Goal: Task Accomplishment & Management: Complete application form

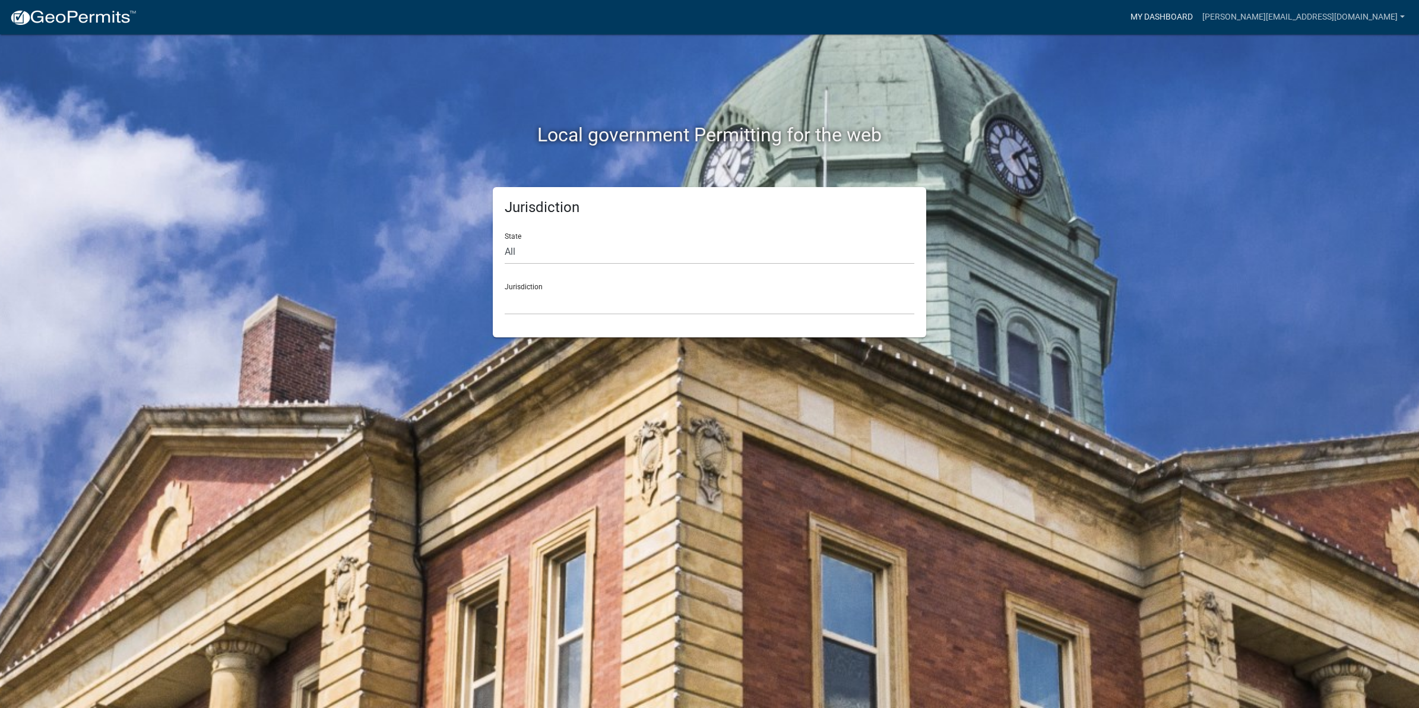
click at [1197, 18] on link "My Dashboard" at bounding box center [1161, 17] width 72 height 23
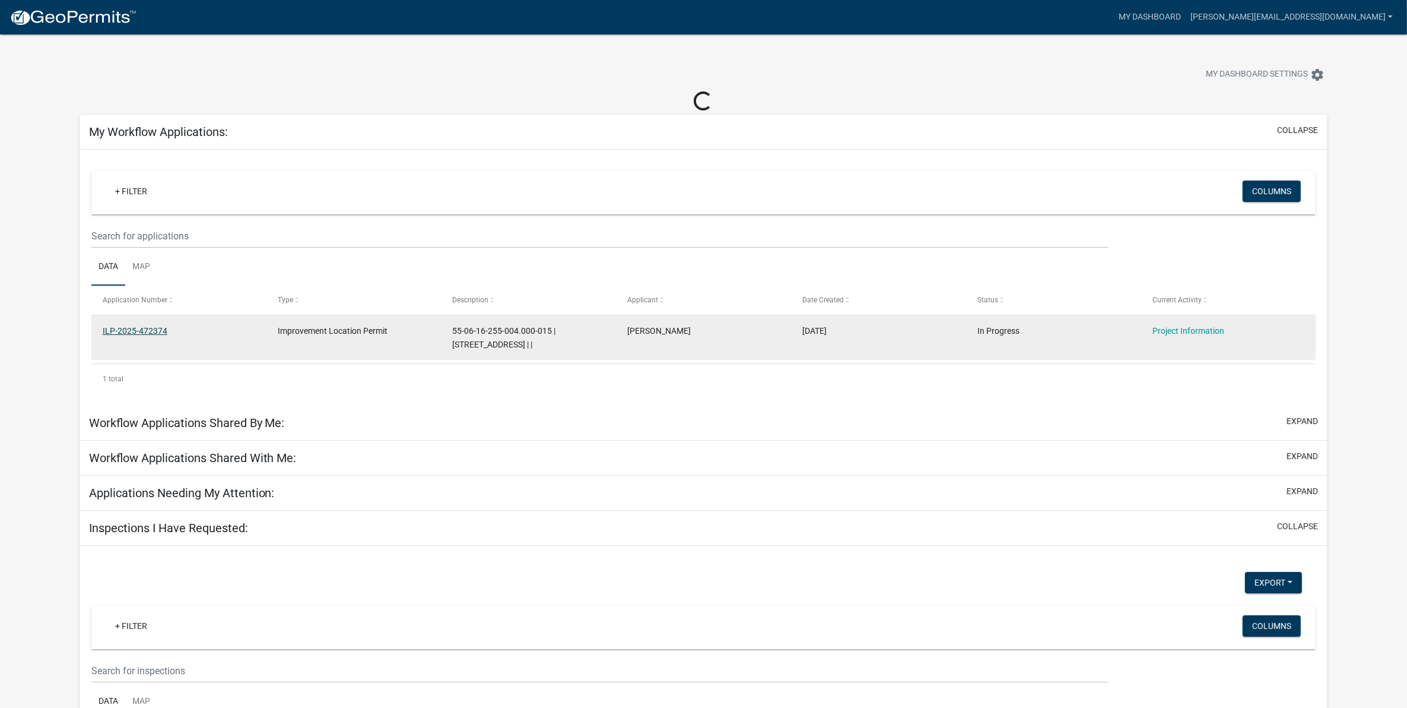
click at [134, 333] on link "ILP-2025-472374" at bounding box center [135, 330] width 65 height 9
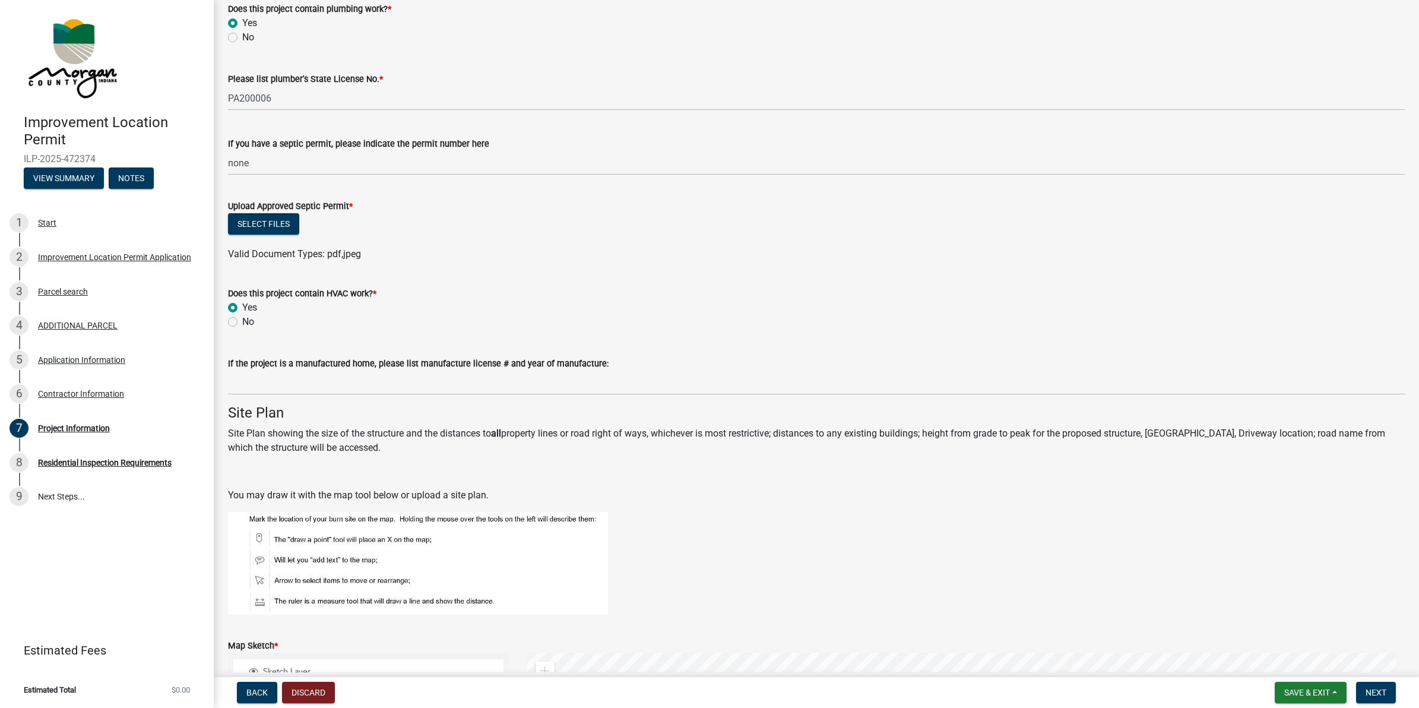
scroll to position [1704, 0]
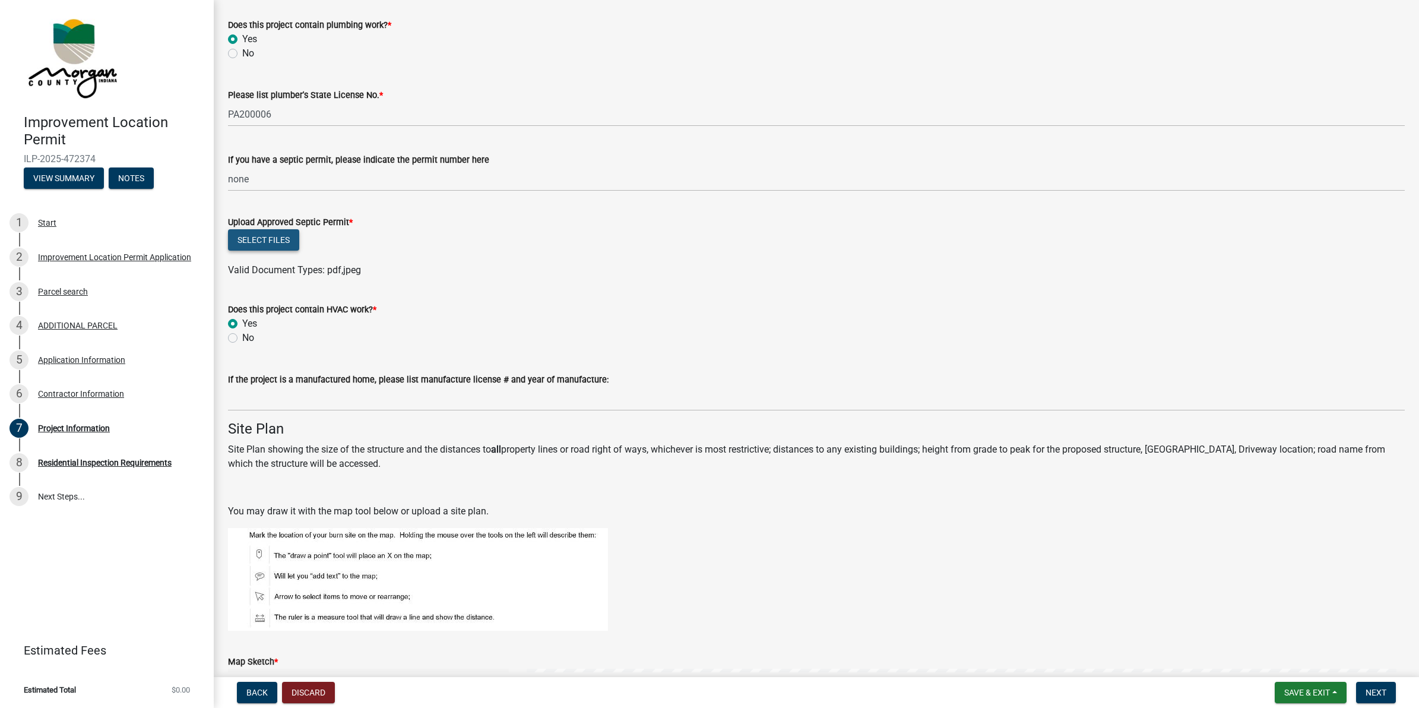
click at [278, 235] on button "Select files" at bounding box center [263, 239] width 71 height 21
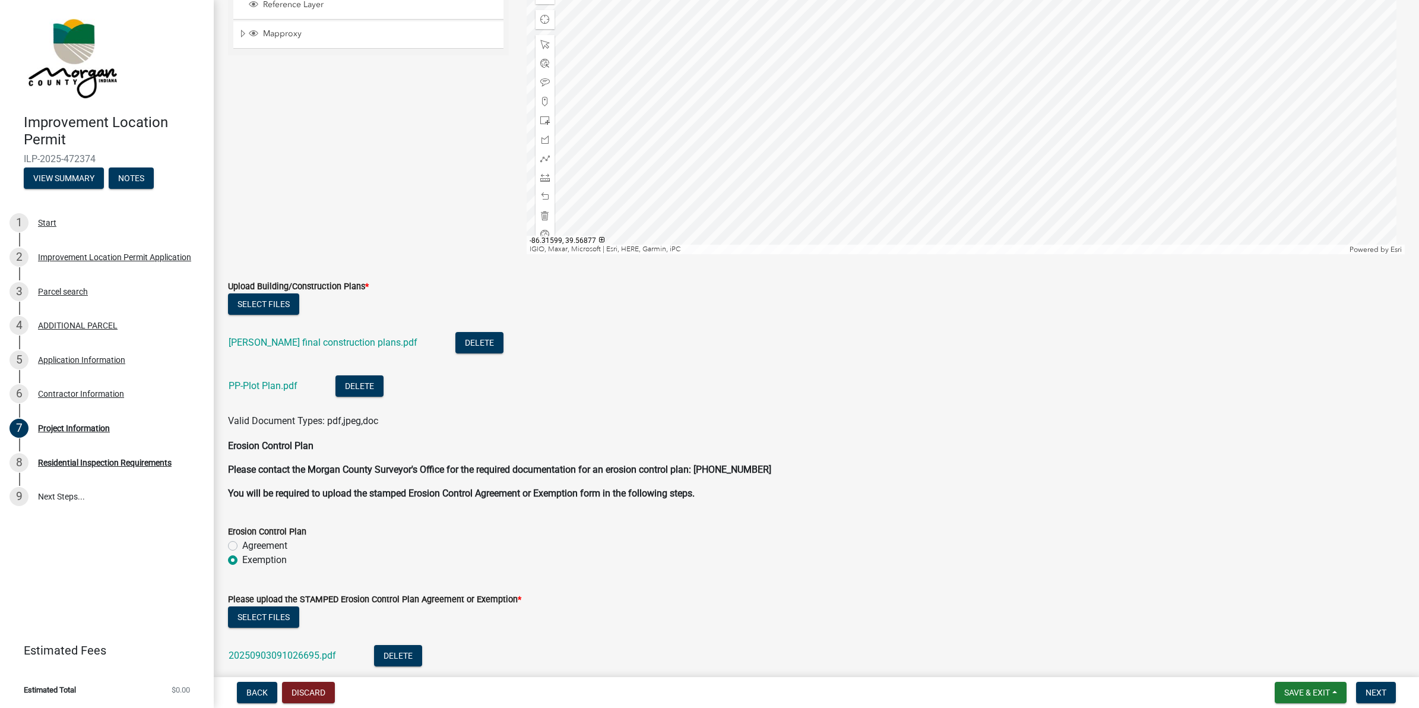
scroll to position [2520, 0]
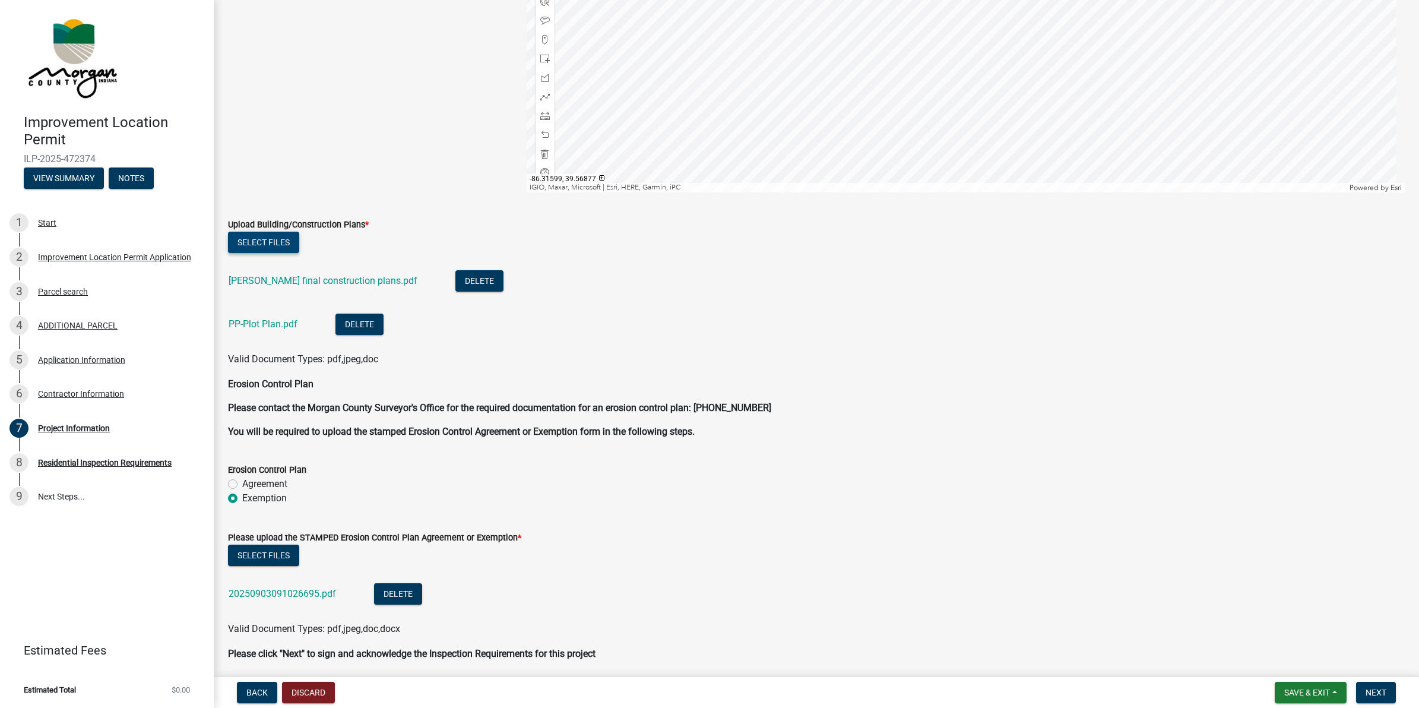
click at [268, 238] on button "Select files" at bounding box center [263, 241] width 71 height 21
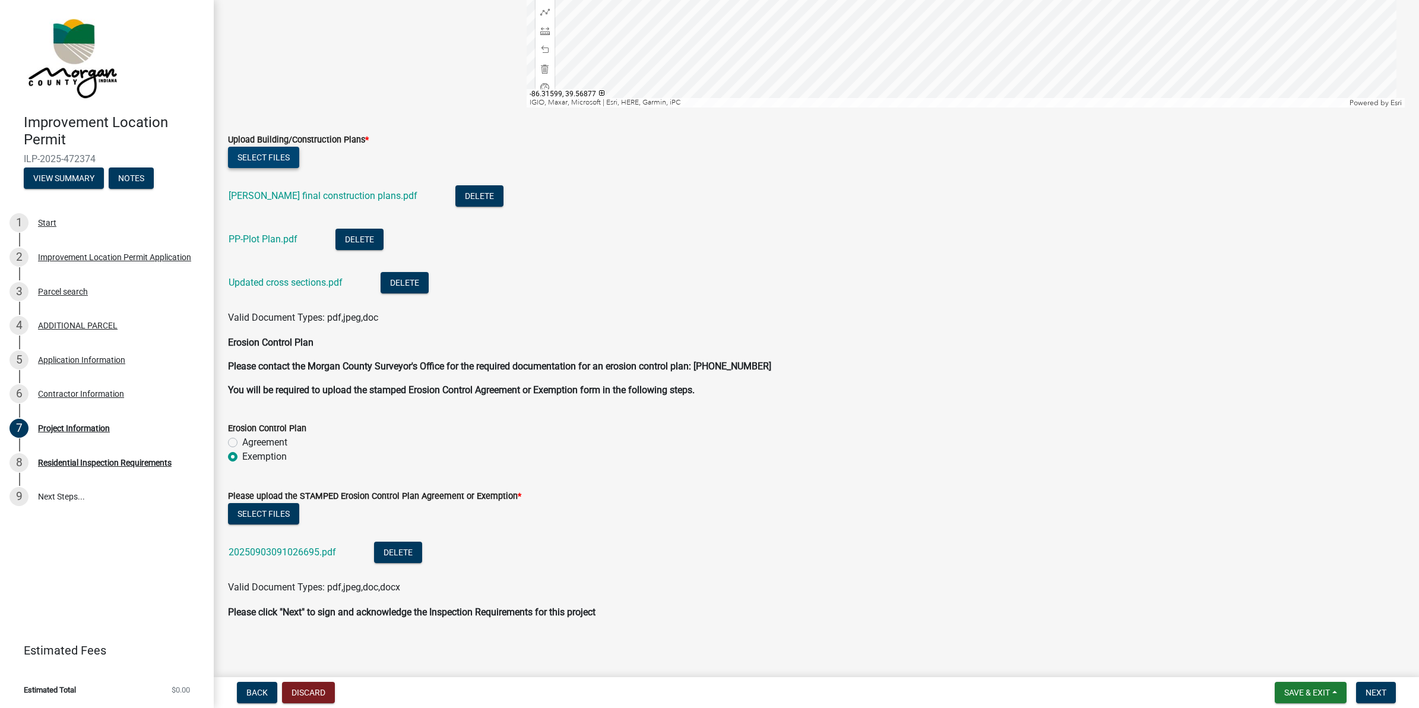
scroll to position [2606, 0]
click at [1378, 689] on span "Next" at bounding box center [1375, 691] width 21 height 9
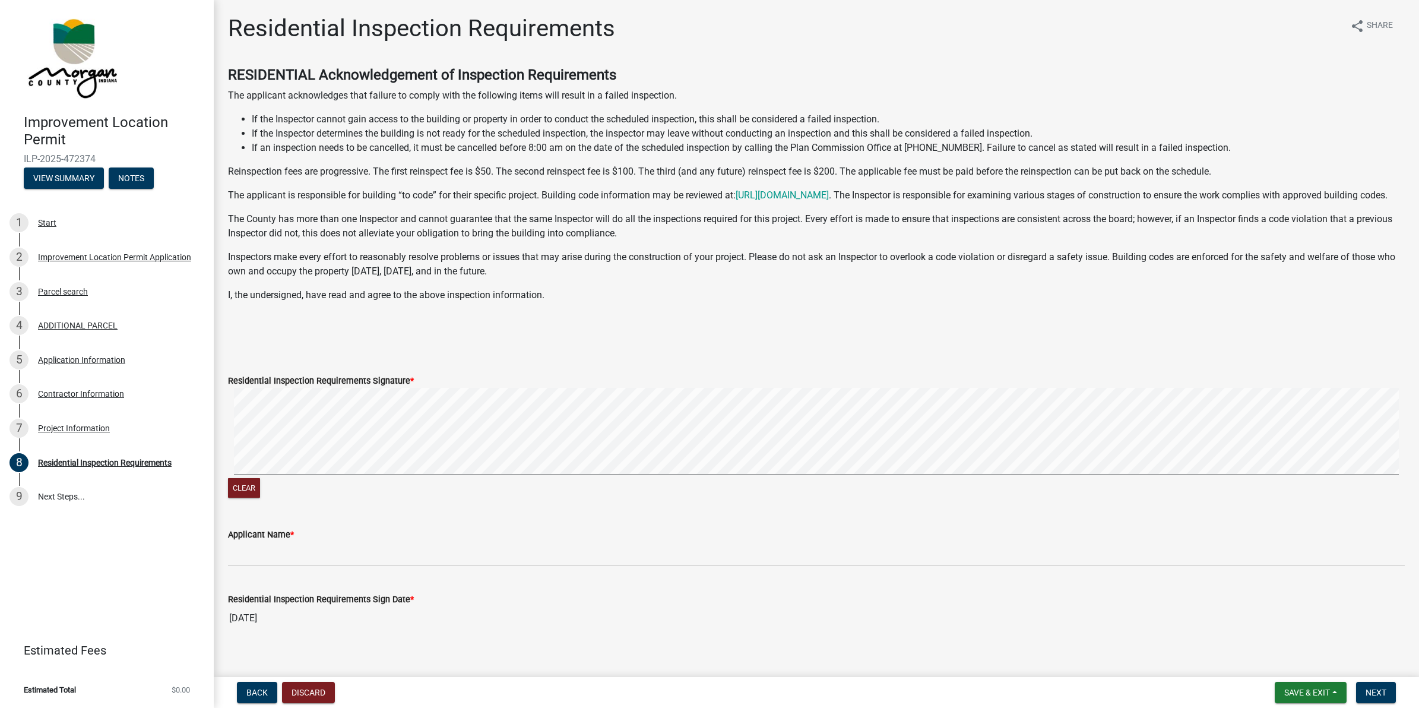
click at [315, 541] on div "Applicant Name *" at bounding box center [816, 534] width 1176 height 14
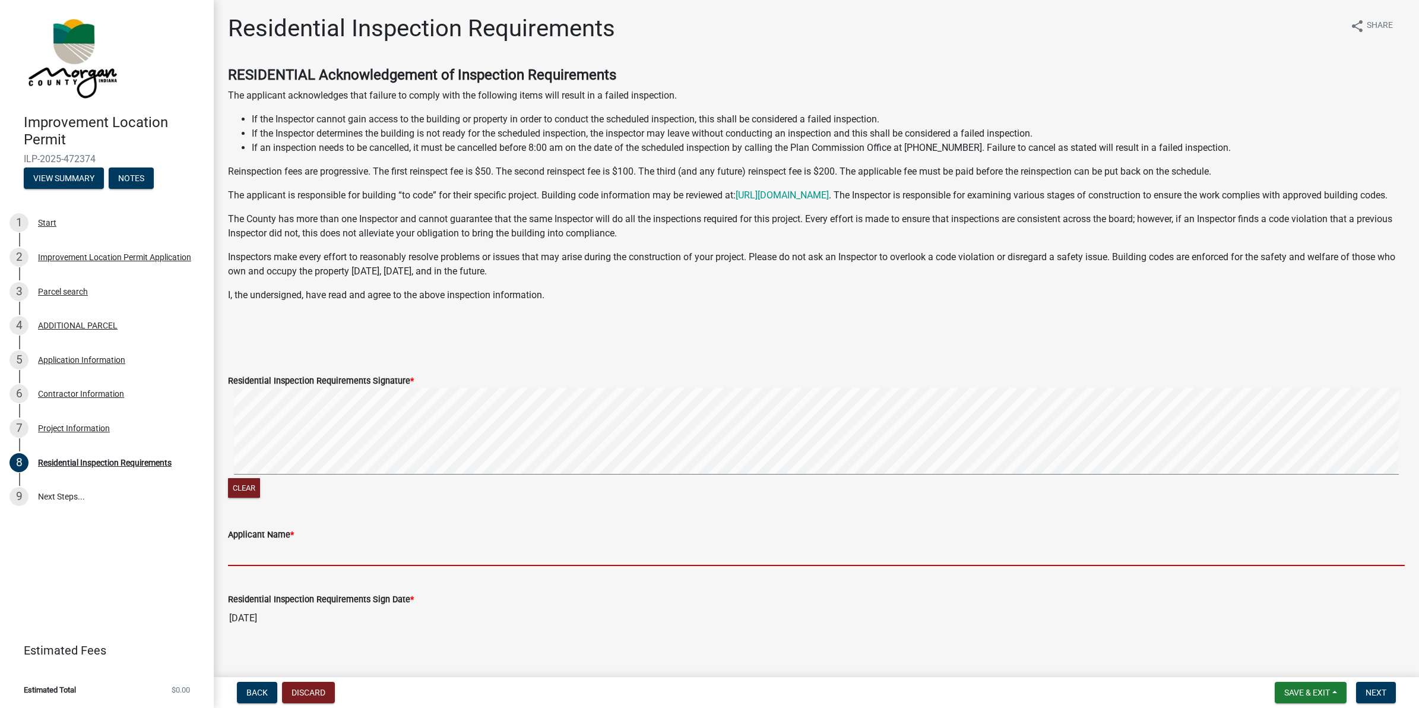
click at [288, 564] on input "Applicant Name *" at bounding box center [816, 553] width 1176 height 24
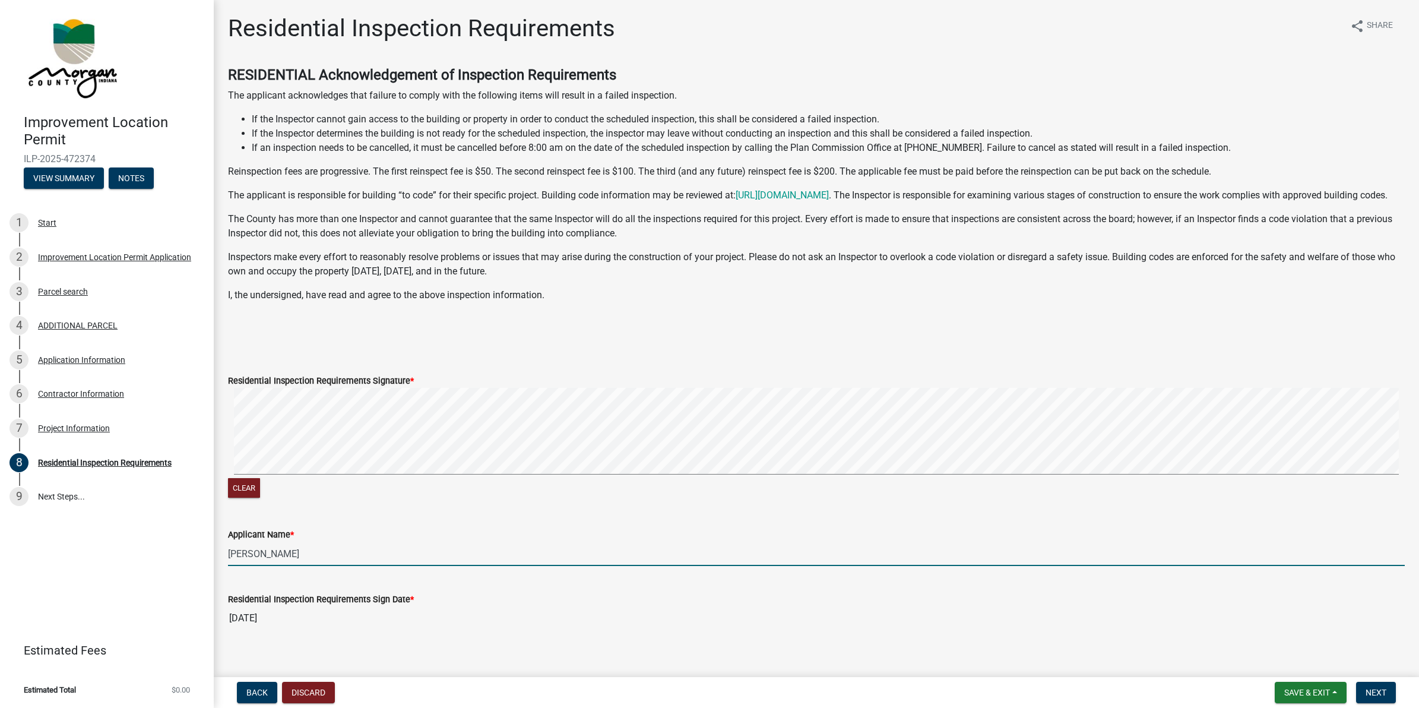
scroll to position [28, 0]
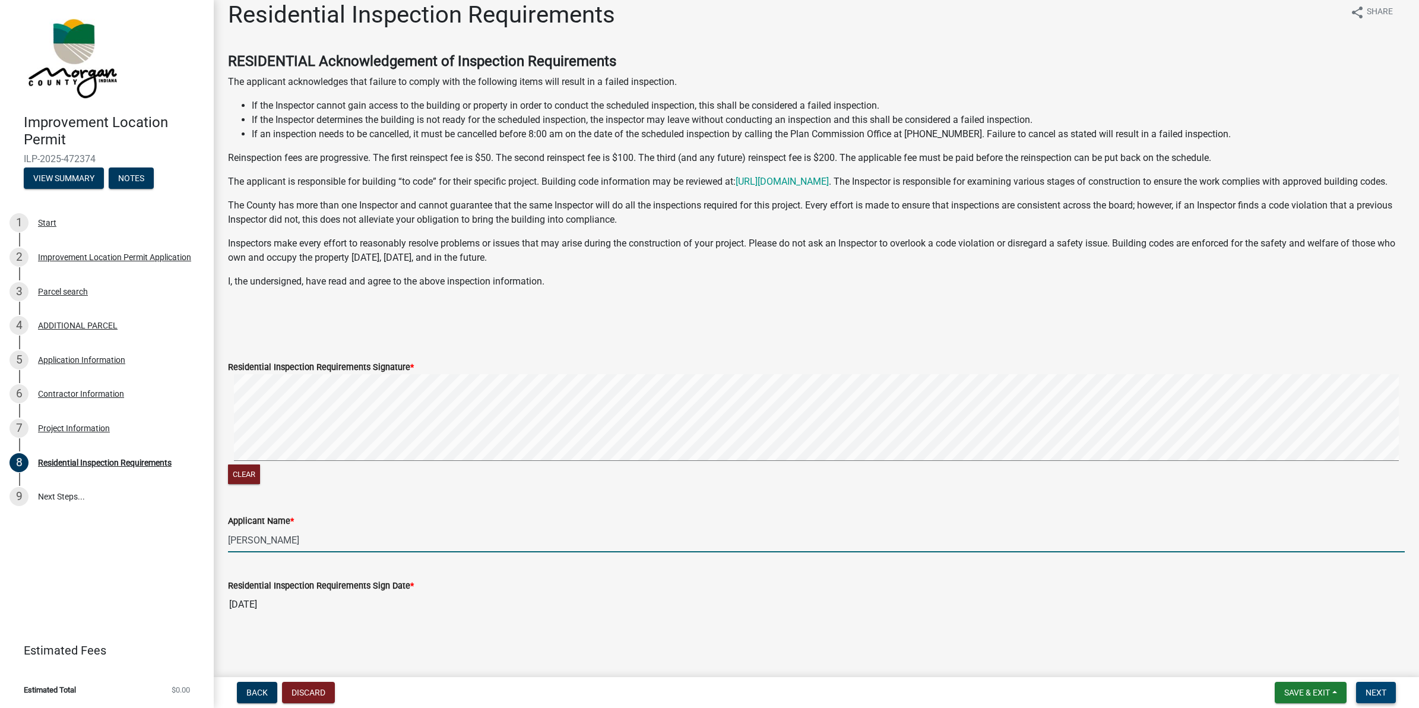
type input "[PERSON_NAME]"
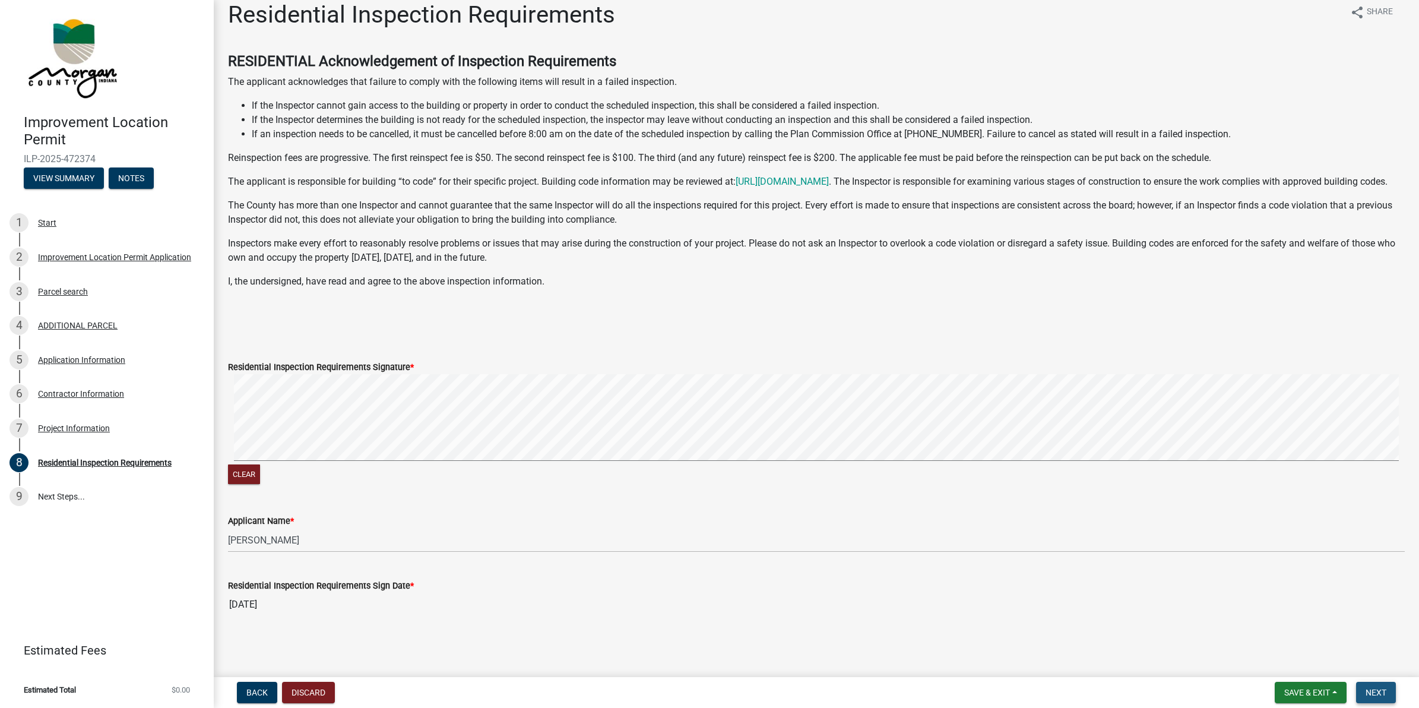
click at [1379, 697] on button "Next" at bounding box center [1376, 691] width 40 height 21
click at [228, 472] on button "Clear" at bounding box center [244, 474] width 32 height 20
click at [1378, 692] on span "Next" at bounding box center [1375, 691] width 21 height 9
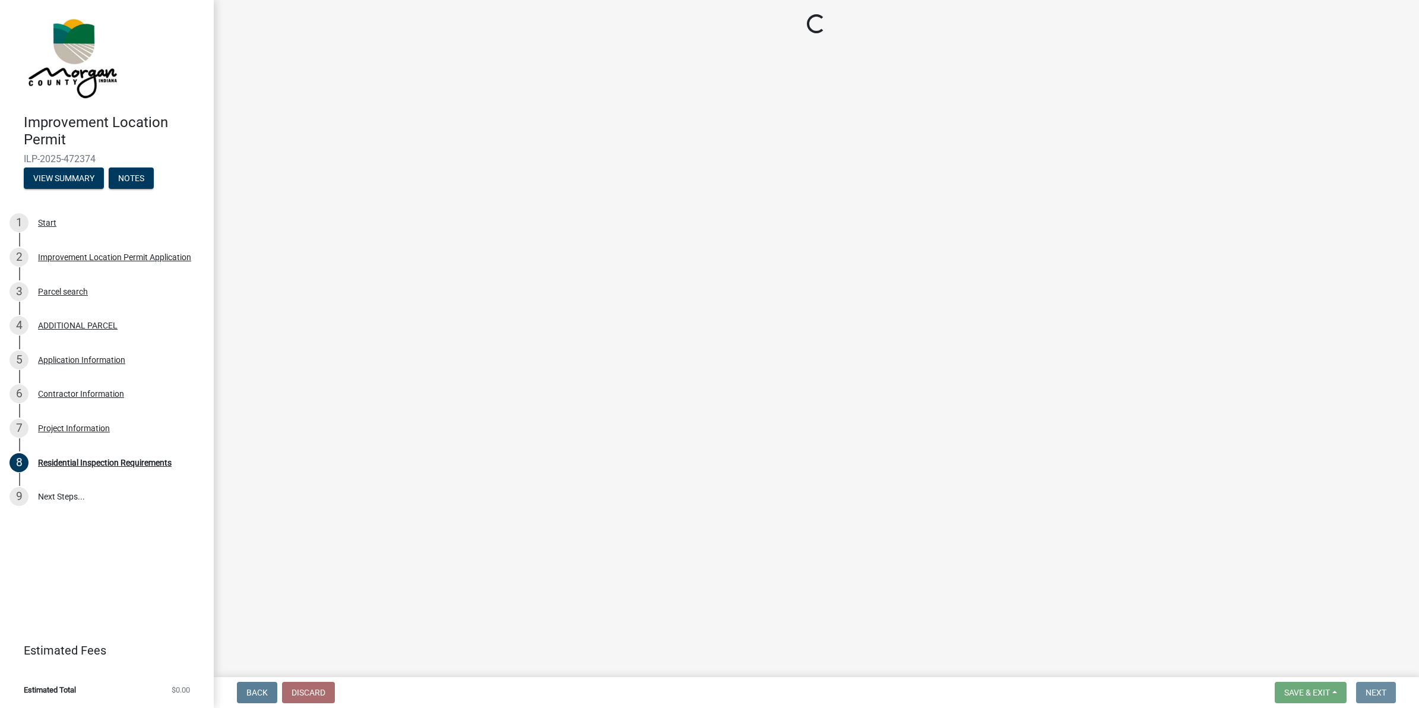
scroll to position [0, 0]
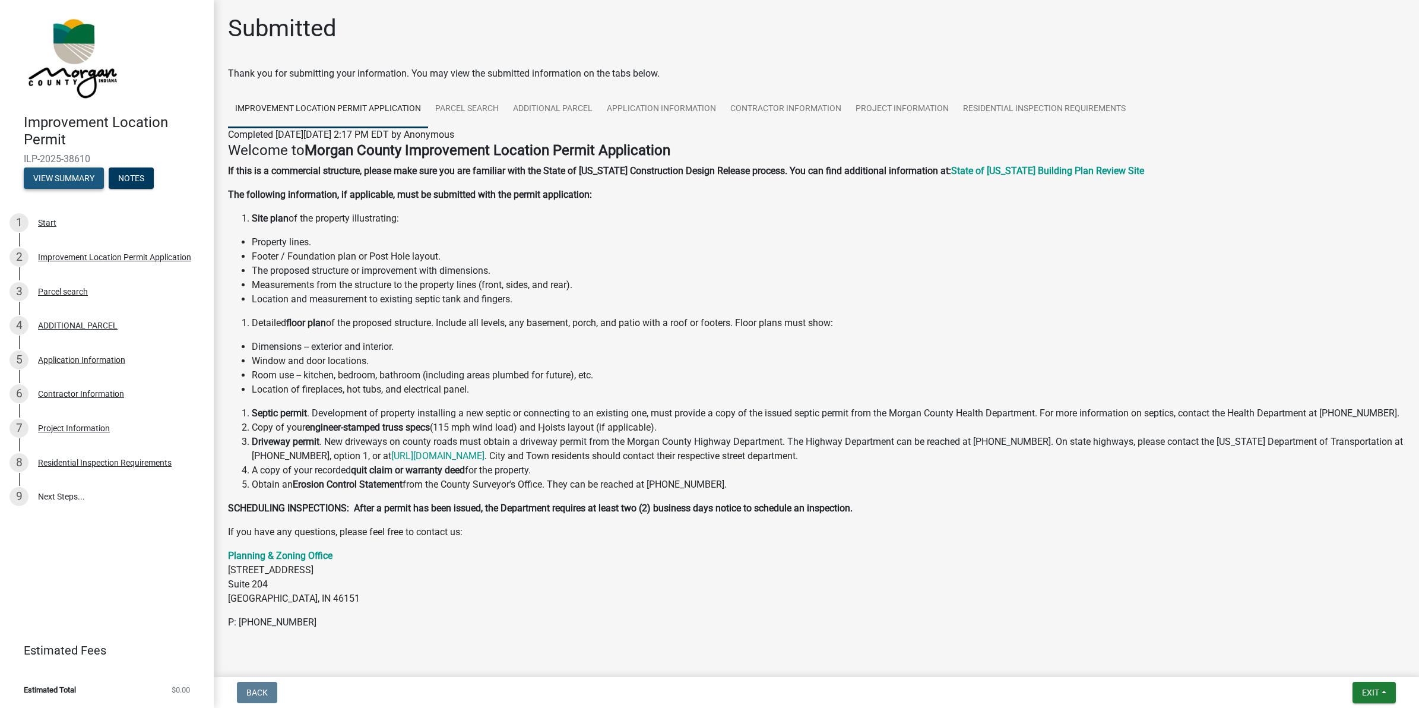
click at [82, 174] on button "View Summary" at bounding box center [64, 177] width 80 height 21
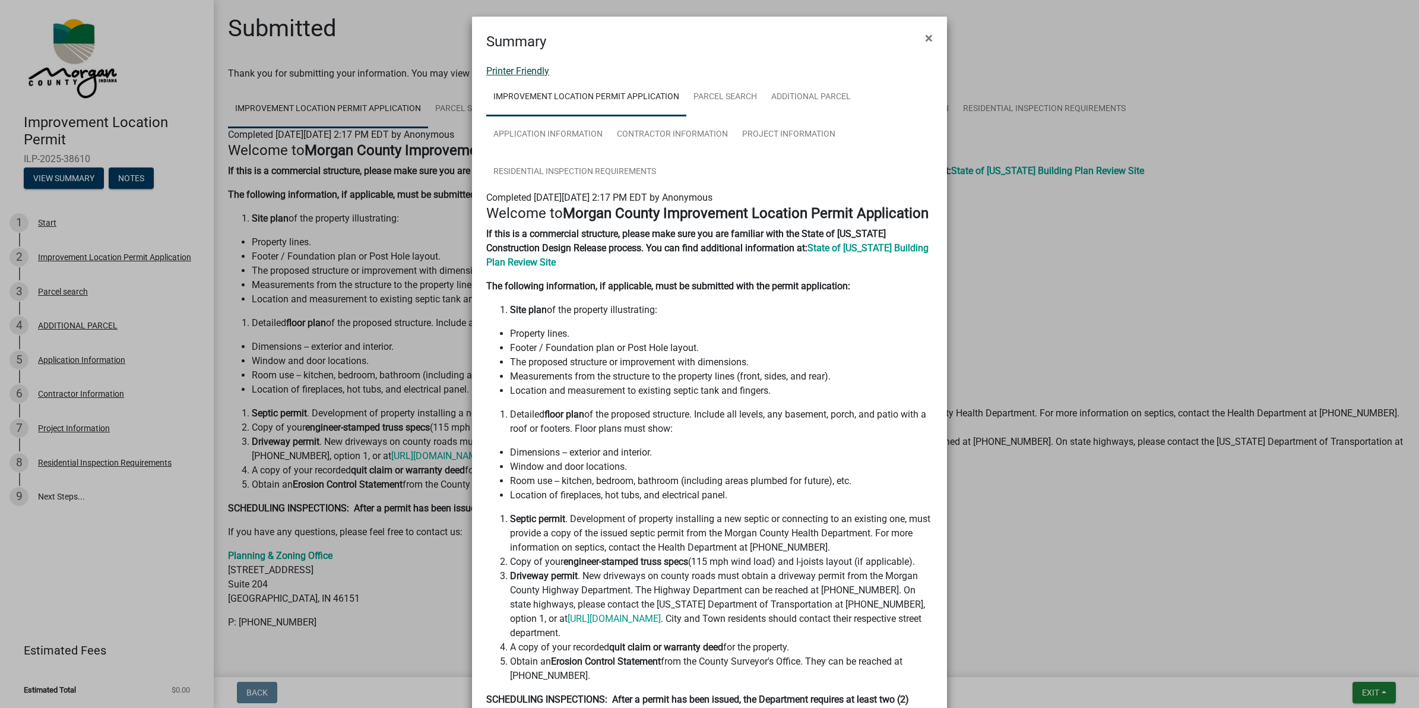
click at [525, 73] on link "Printer Friendly" at bounding box center [517, 70] width 63 height 11
